Goal: Information Seeking & Learning: Learn about a topic

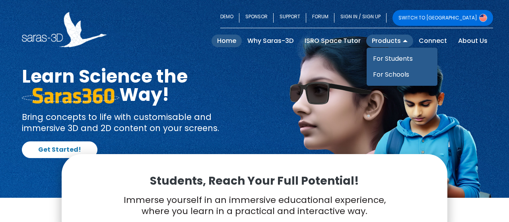
click at [407, 40] on link "Products" at bounding box center [389, 41] width 47 height 13
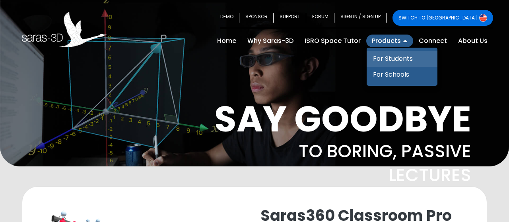
click at [392, 55] on link "For Students" at bounding box center [401, 59] width 71 height 16
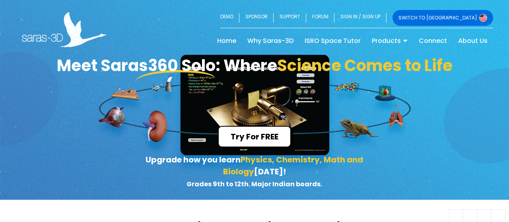
click at [483, 19] on img at bounding box center [483, 18] width 8 height 8
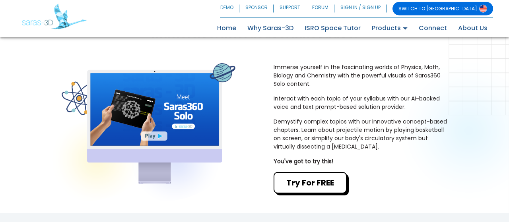
scroll to position [210, 0]
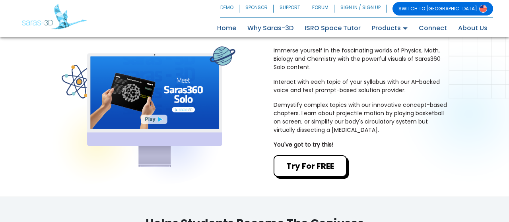
click at [153, 120] on img at bounding box center [149, 107] width 174 height 121
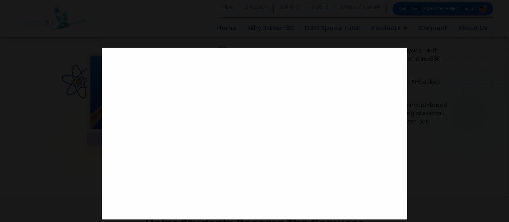
scroll to position [0, 0]
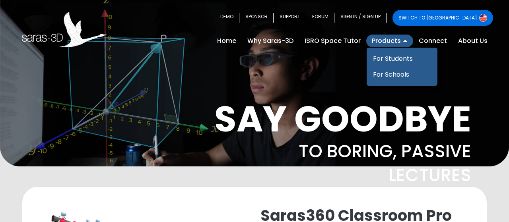
click at [408, 39] on link "Products" at bounding box center [389, 41] width 47 height 13
click at [382, 58] on link "For Students" at bounding box center [401, 59] width 71 height 16
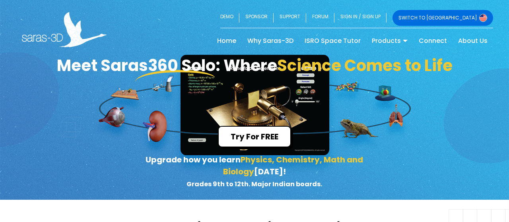
click at [286, 160] on span "Physics, Chemistry, Math and Biology" at bounding box center [293, 165] width 140 height 23
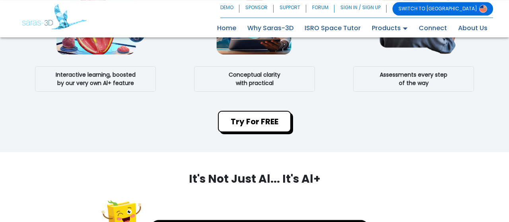
scroll to position [545, 0]
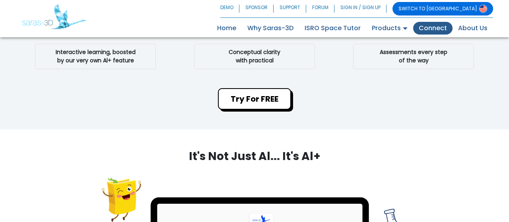
click at [427, 28] on link "Connect" at bounding box center [432, 28] width 39 height 13
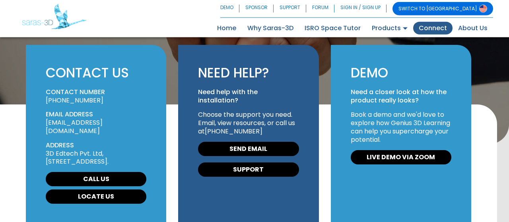
scroll to position [84, 0]
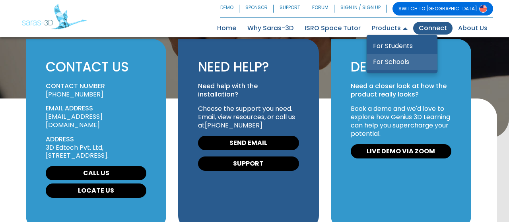
click at [395, 60] on link "For Schools" at bounding box center [401, 62] width 71 height 16
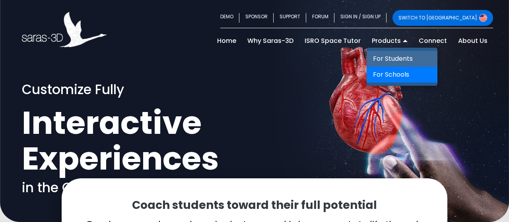
click at [395, 57] on link "For Students" at bounding box center [401, 59] width 71 height 16
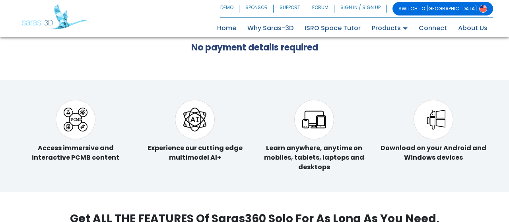
scroll to position [1833, 0]
